Goal: Task Accomplishment & Management: Manage account settings

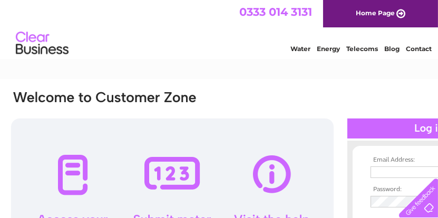
type input "[EMAIL_ADDRESS][DOMAIN_NAME]"
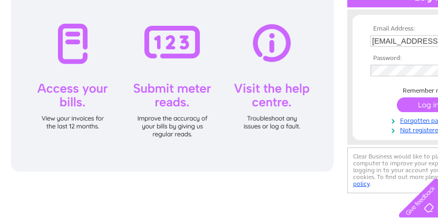
scroll to position [135, 0]
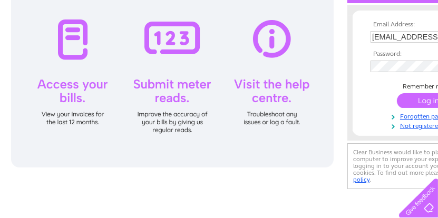
click at [66, 92] on div at bounding box center [172, 75] width 322 height 184
click at [68, 47] on div at bounding box center [172, 75] width 322 height 184
click at [424, 100] on input "submit" at bounding box center [429, 100] width 65 height 15
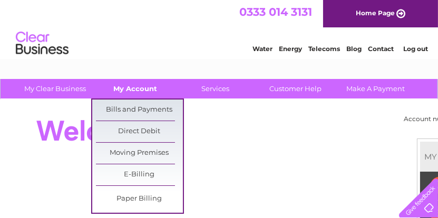
click at [122, 91] on link "My Account" at bounding box center [135, 88] width 87 height 19
click at [129, 109] on link "Bills and Payments" at bounding box center [139, 110] width 87 height 21
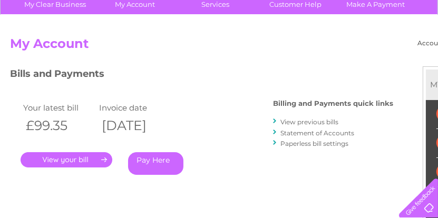
scroll to position [87, 0]
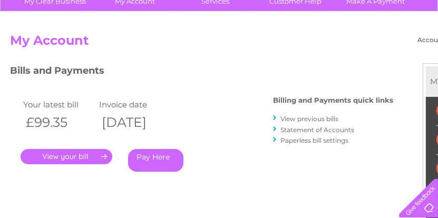
click at [321, 118] on link "View previous bills" at bounding box center [309, 119] width 58 height 8
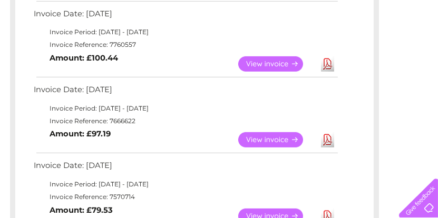
scroll to position [422, 0]
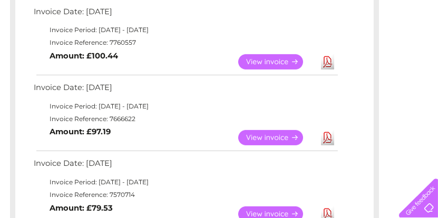
click at [269, 136] on link "View" at bounding box center [276, 137] width 77 height 15
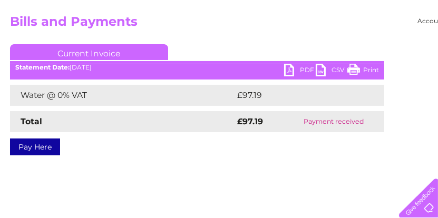
scroll to position [105, 0]
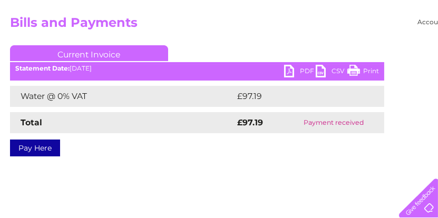
click at [289, 71] on link "PDF" at bounding box center [300, 72] width 32 height 15
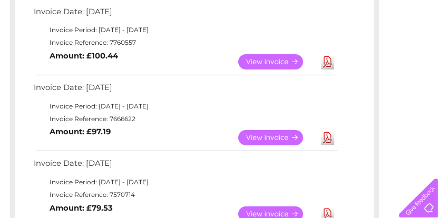
click at [323, 62] on link "Download" at bounding box center [327, 61] width 13 height 15
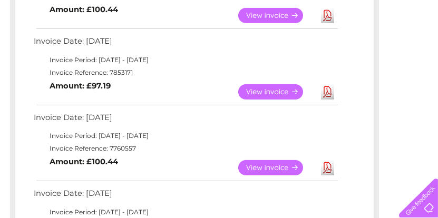
scroll to position [313, 0]
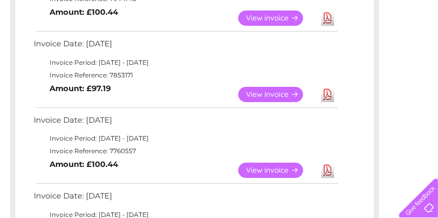
click at [328, 94] on link "Download" at bounding box center [327, 94] width 13 height 15
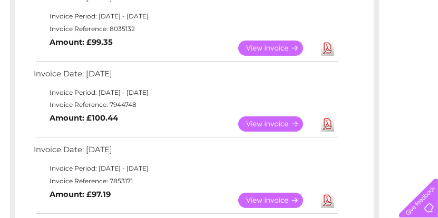
scroll to position [204, 0]
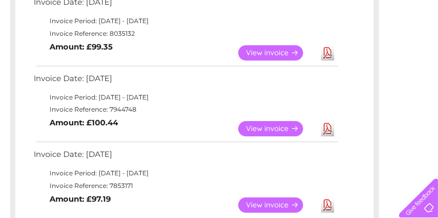
click at [329, 125] on link "Download" at bounding box center [327, 128] width 13 height 15
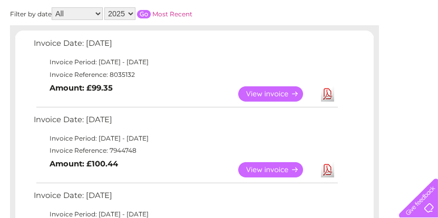
scroll to position [165, 0]
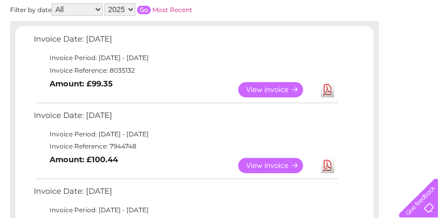
click at [327, 93] on link "Download" at bounding box center [327, 89] width 13 height 15
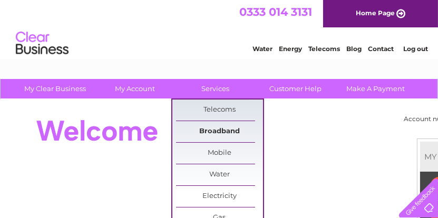
click at [223, 134] on link "Broadband" at bounding box center [219, 131] width 87 height 21
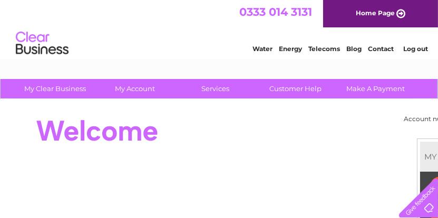
click at [413, 51] on link "Log out" at bounding box center [415, 49] width 25 height 8
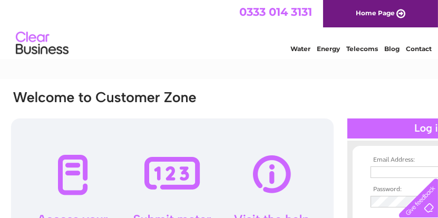
type input "[EMAIL_ADDRESS][DOMAIN_NAME]"
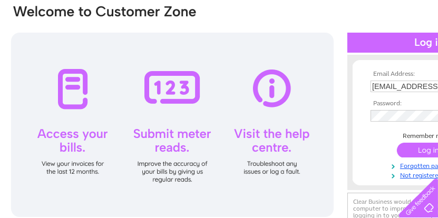
scroll to position [107, 0]
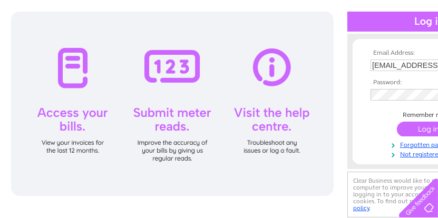
click at [416, 126] on input "submit" at bounding box center [429, 129] width 65 height 15
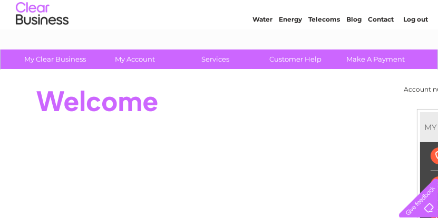
scroll to position [28, 0]
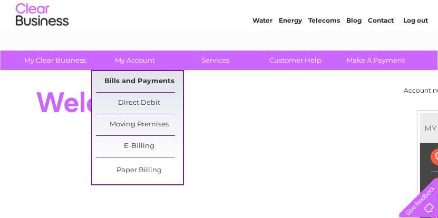
click at [133, 82] on link "Bills and Payments" at bounding box center [139, 81] width 87 height 21
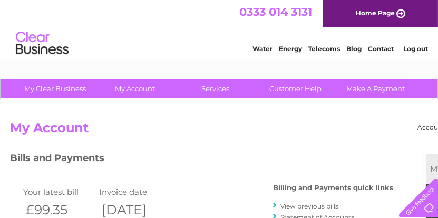
click at [325, 47] on link "Telecoms" at bounding box center [324, 49] width 32 height 8
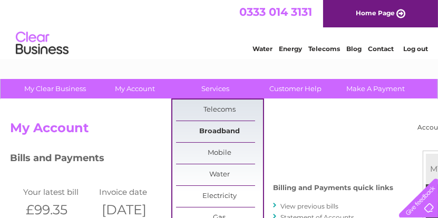
click at [215, 129] on link "Broadband" at bounding box center [219, 131] width 87 height 21
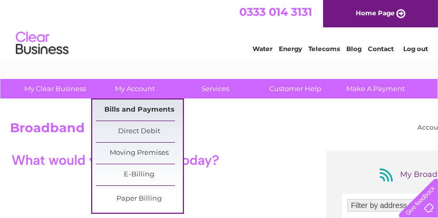
click at [146, 111] on link "Bills and Payments" at bounding box center [139, 110] width 87 height 21
